Goal: Transaction & Acquisition: Book appointment/travel/reservation

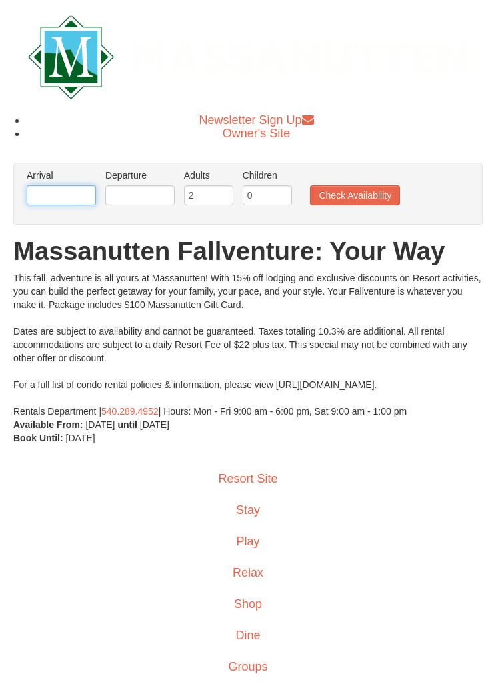
click at [71, 199] on input "text" at bounding box center [61, 195] width 69 height 20
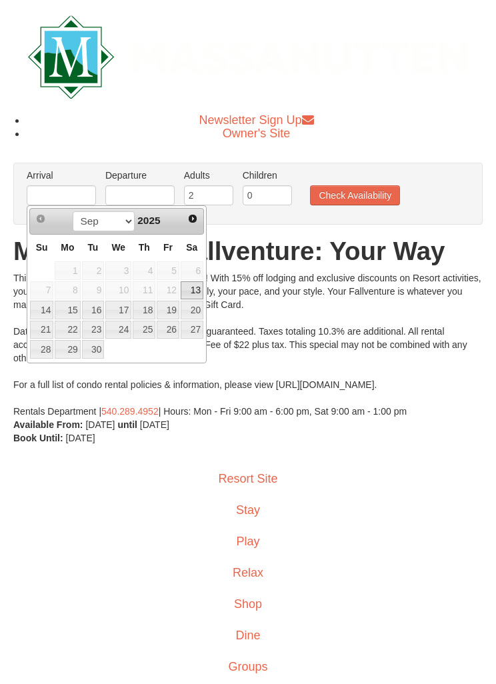
click at [194, 224] on span "Next" at bounding box center [192, 218] width 11 height 11
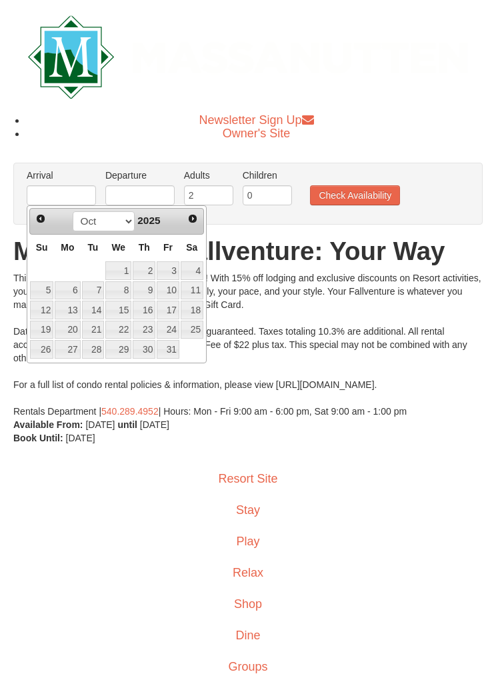
click at [197, 223] on span "Next" at bounding box center [192, 218] width 11 height 11
click at [75, 349] on link "24" at bounding box center [67, 349] width 25 height 19
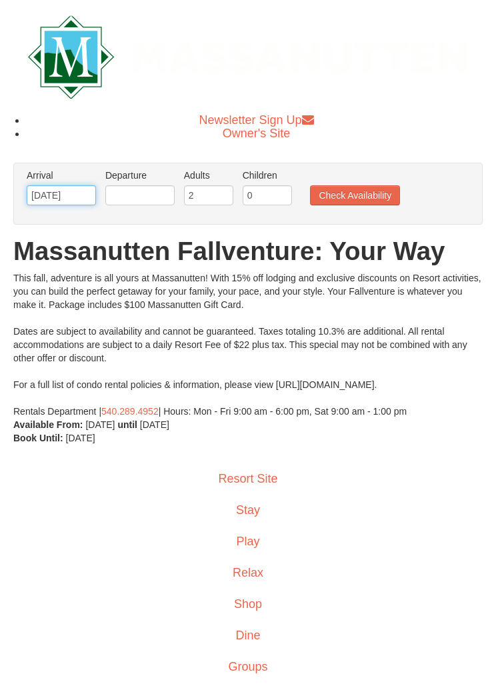
click at [59, 195] on input "11/24/2025" at bounding box center [61, 195] width 69 height 20
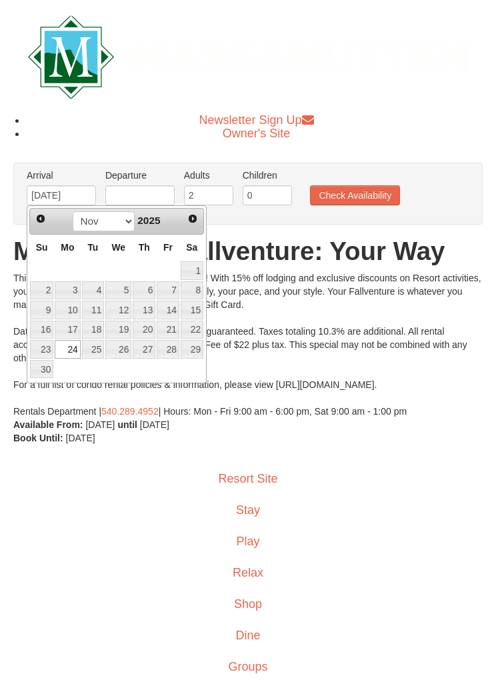
click at [101, 349] on link "25" at bounding box center [93, 349] width 23 height 19
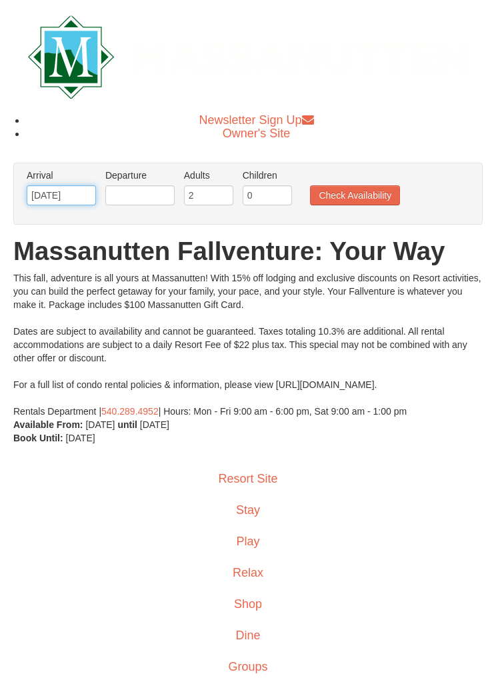
click at [69, 200] on input "[DATE]" at bounding box center [61, 195] width 69 height 20
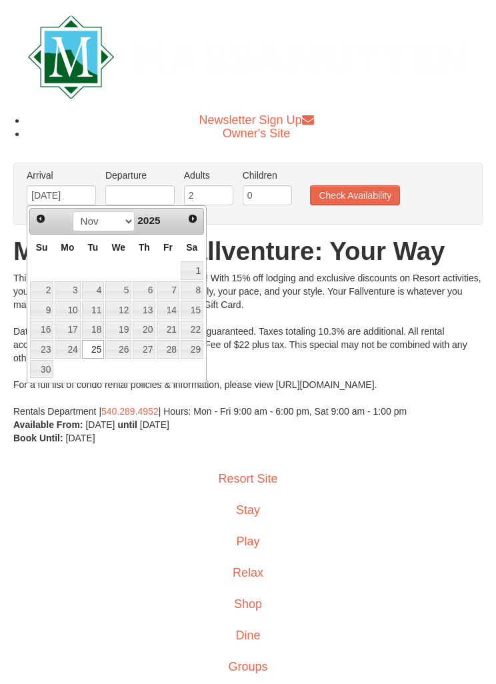
click at [118, 349] on link "26" at bounding box center [118, 349] width 26 height 19
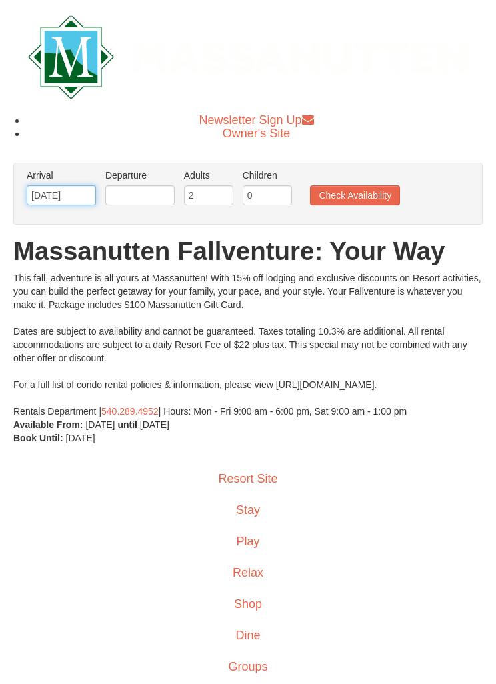
click at [61, 195] on input "11/26/2025" at bounding box center [61, 195] width 69 height 20
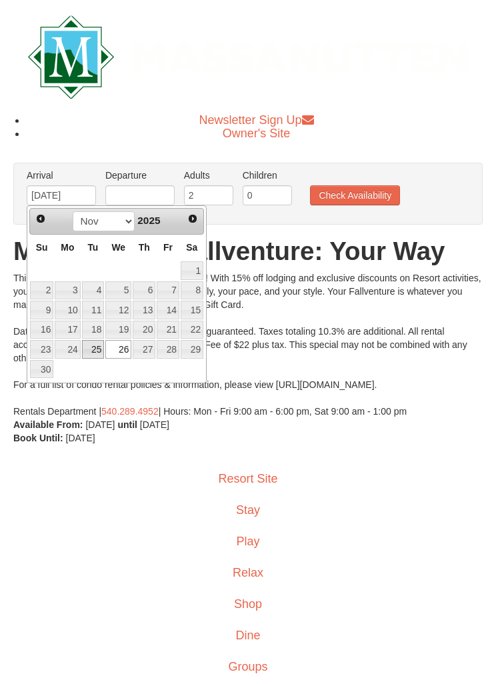
click at [97, 349] on link "25" at bounding box center [93, 349] width 23 height 19
type input "[DATE]"
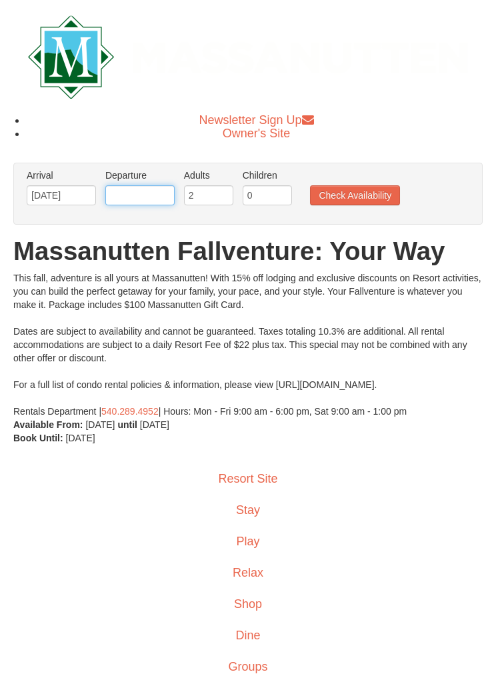
click at [137, 195] on input "text" at bounding box center [139, 195] width 69 height 20
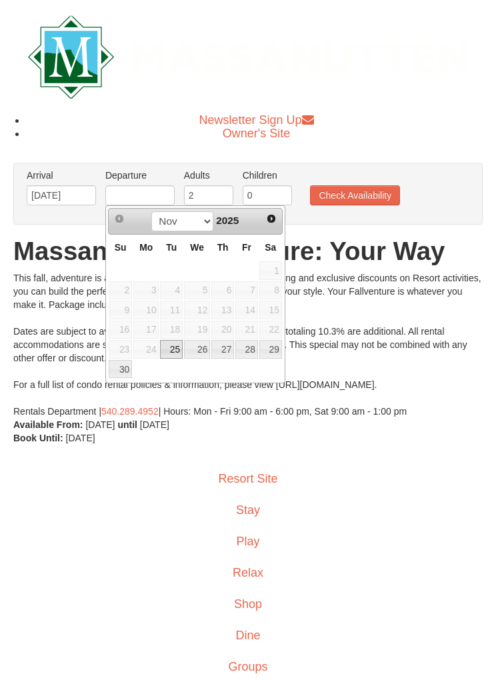
click at [254, 351] on link "28" at bounding box center [246, 349] width 23 height 19
type input "[DATE]"
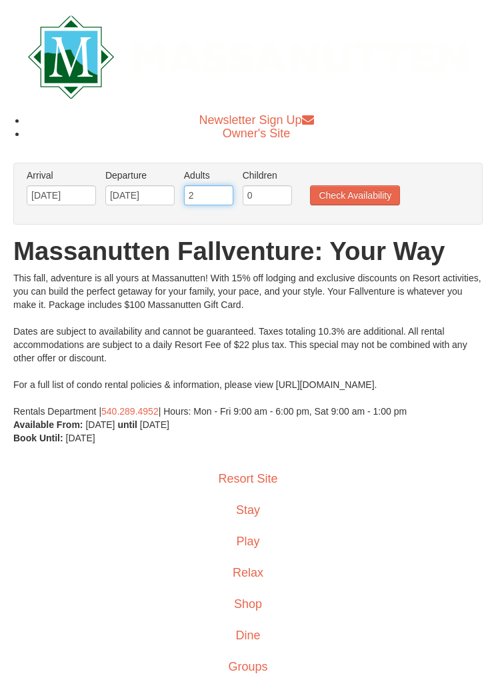
click at [207, 195] on input "2" at bounding box center [208, 195] width 49 height 20
click at [275, 195] on input "0" at bounding box center [267, 195] width 49 height 20
type input "2"
click at [357, 195] on button "Check Availability" at bounding box center [355, 195] width 90 height 20
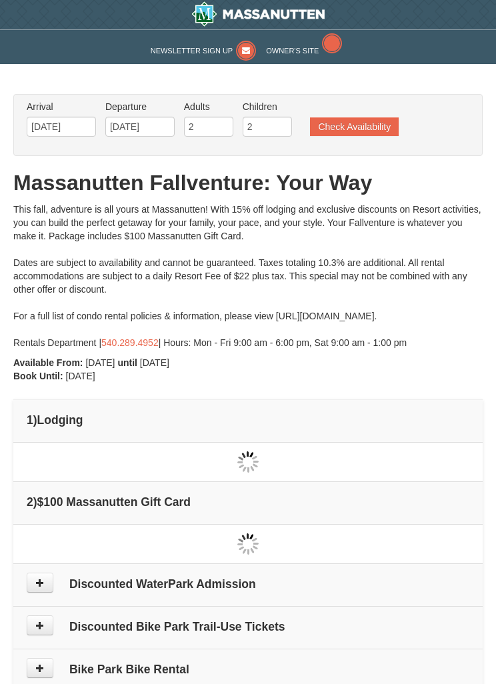
type input "[DATE]"
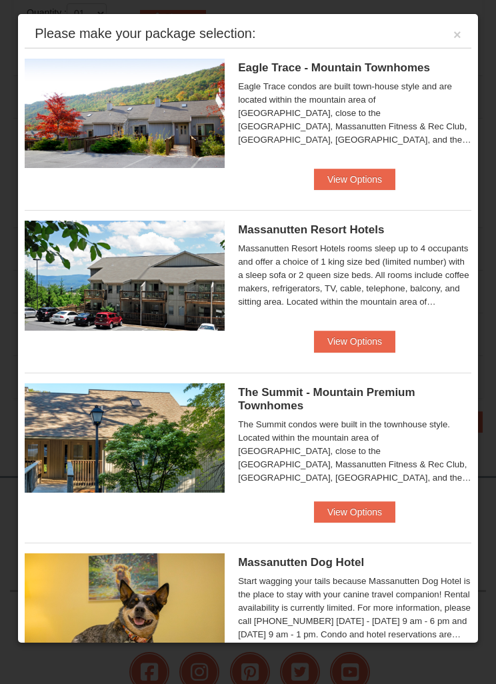
click at [455, 39] on button "×" at bounding box center [457, 34] width 8 height 13
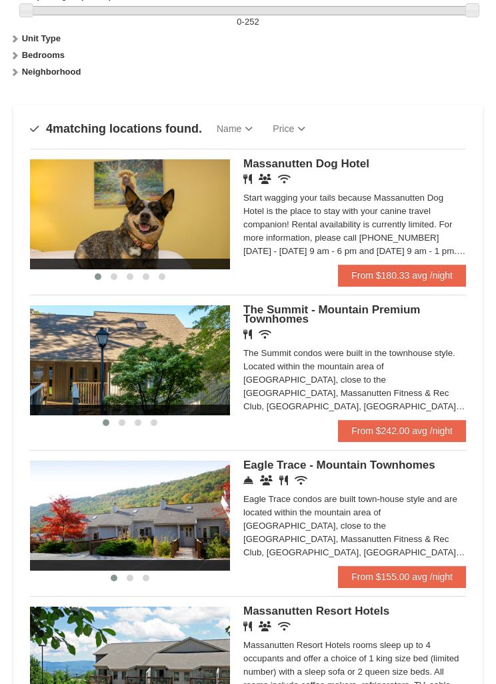
scroll to position [149, 0]
click at [368, 309] on span "The Summit - Mountain Premium Townhomes" at bounding box center [331, 315] width 177 height 22
